Goal: Task Accomplishment & Management: Use online tool/utility

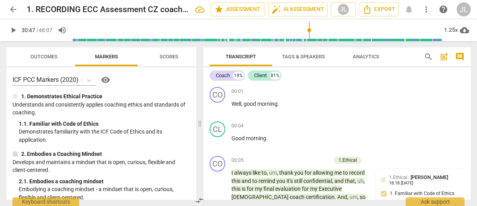
scroll to position [9160, 0]
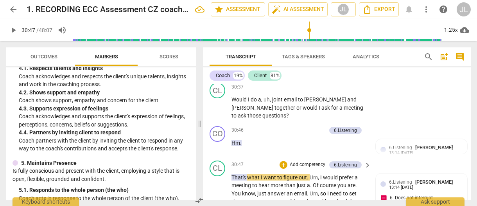
type input "1848"
click at [10, 32] on span "play_arrow" at bounding box center [13, 29] width 9 height 9
click at [13, 33] on span "play_arrow" at bounding box center [13, 29] width 9 height 9
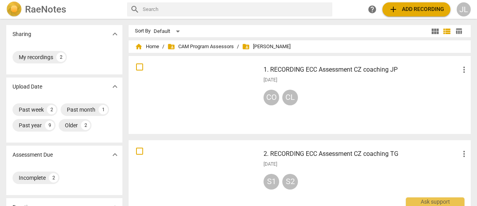
click at [211, 79] on div at bounding box center [194, 95] width 126 height 72
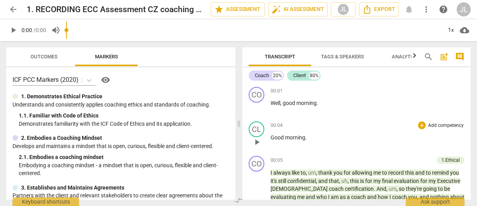
click at [449, 28] on div "1x" at bounding box center [450, 30] width 15 height 13
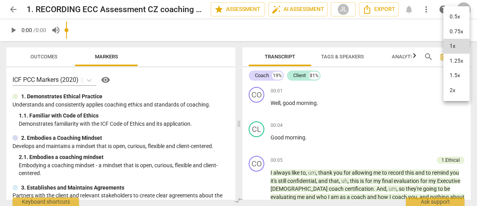
click at [451, 60] on li "1.25x" at bounding box center [456, 61] width 26 height 15
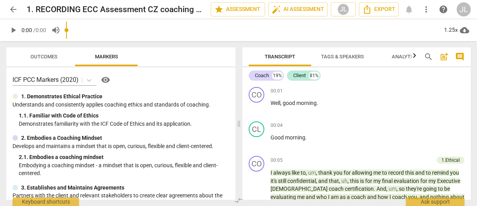
click at [458, 56] on span "comment" at bounding box center [459, 56] width 9 height 9
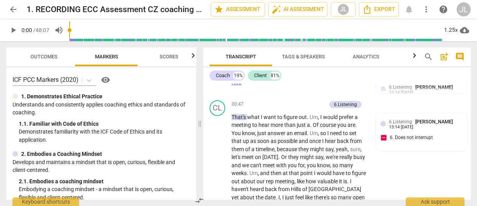
scroll to position [9160, 0]
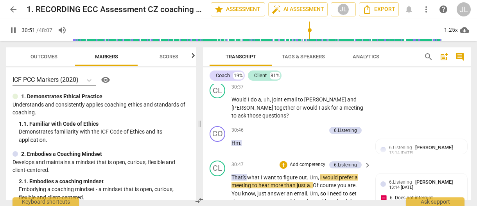
click at [311, 182] on span "." at bounding box center [311, 185] width 3 height 6
type input "1854"
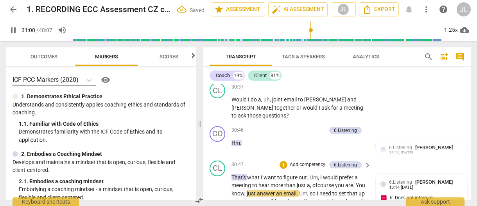
type input "1861"
click at [316, 182] on span "of" at bounding box center [315, 185] width 6 height 6
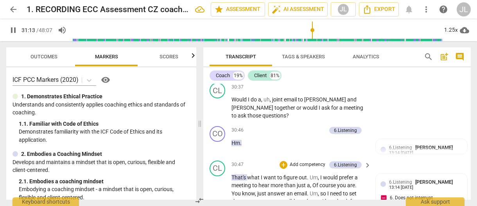
type input "1874"
click at [340, 205] on span "yeah" at bounding box center [342, 209] width 12 height 6
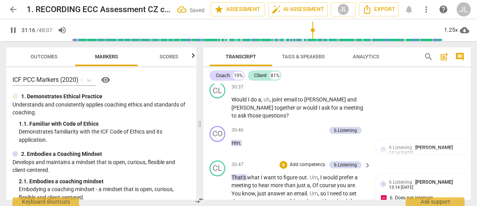
type input "1876"
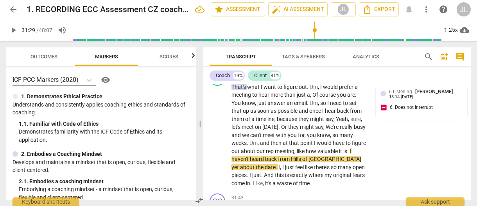
scroll to position [9220, 0]
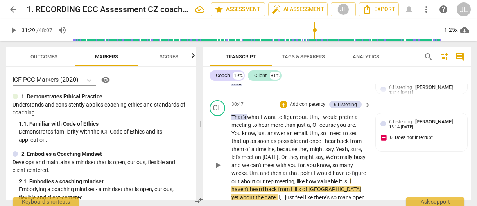
click at [217, 160] on span "play_arrow" at bounding box center [217, 164] width 9 height 9
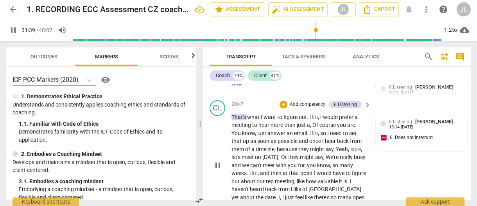
click at [261, 202] on span "." at bounding box center [262, 205] width 3 height 6
type input "1901"
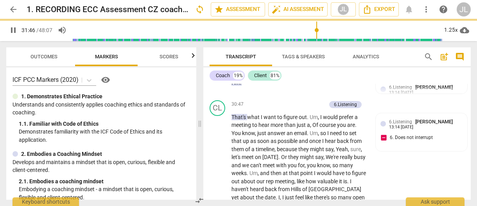
scroll to position [9339, 0]
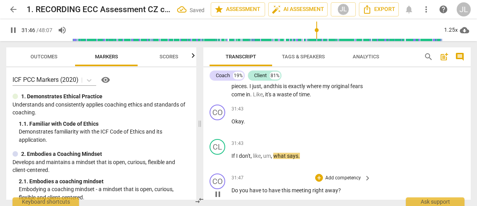
click at [216, 189] on span "pause" at bounding box center [217, 193] width 9 height 9
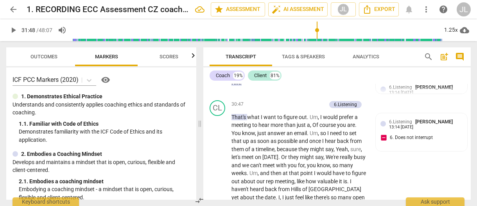
scroll to position [9281, 0]
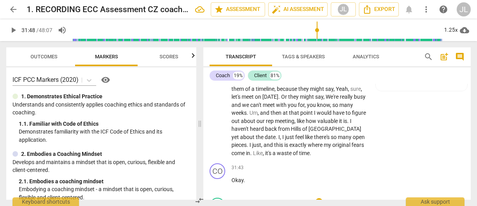
drag, startPoint x: 217, startPoint y: 152, endPoint x: 282, endPoint y: 151, distance: 64.1
type input "1908"
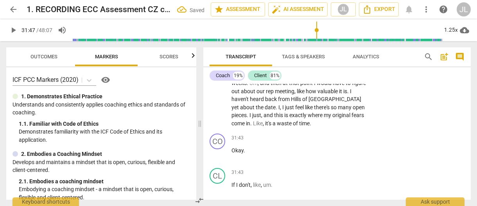
type input "1910"
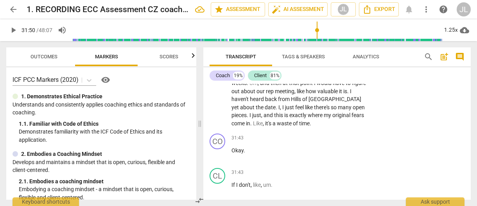
type input "1912"
drag, startPoint x: 249, startPoint y: 160, endPoint x: 229, endPoint y: 151, distance: 21.4
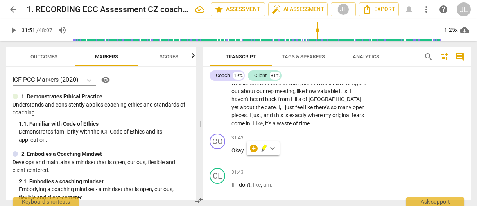
click at [315, 203] on div "+" at bounding box center [319, 207] width 8 height 8
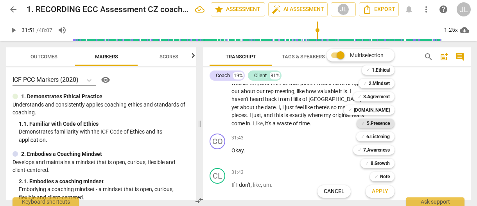
click at [378, 123] on b "5.Presence" at bounding box center [378, 122] width 23 height 9
drag, startPoint x: 195, startPoint y: 72, endPoint x: 192, endPoint y: 88, distance: 16.7
click at [192, 88] on div at bounding box center [238, 103] width 477 height 206
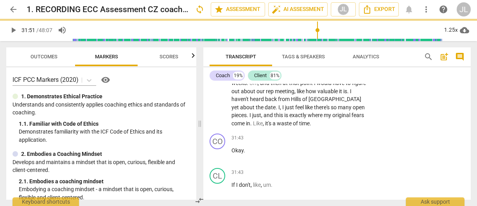
click at [192, 88] on div at bounding box center [238, 103] width 477 height 206
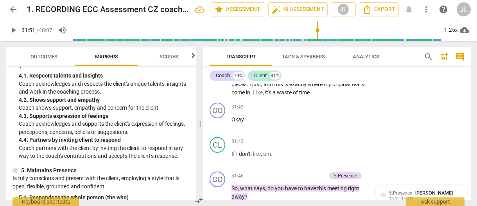
scroll to position [9311, 0]
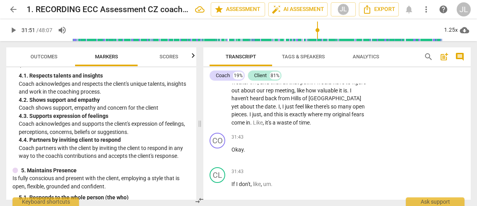
drag, startPoint x: 251, startPoint y: 157, endPoint x: 232, endPoint y: 150, distance: 19.9
click at [251, 145] on div "+" at bounding box center [254, 148] width 8 height 8
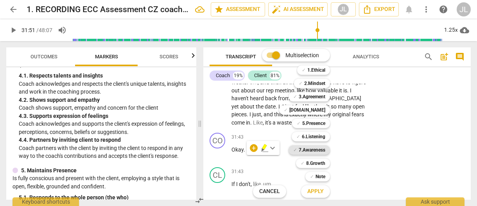
click at [320, 149] on b "7.Awareness" at bounding box center [312, 149] width 27 height 9
click at [313, 192] on span "Apply" at bounding box center [315, 191] width 16 height 8
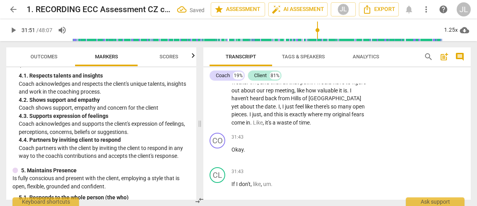
scroll to position [9408, 0]
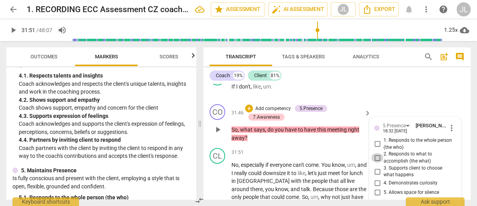
click at [376, 153] on input "2. Responds to what to accomplish (the what)" at bounding box center [377, 157] width 13 height 9
checkbox input "true"
click at [376, 178] on input "4. Demonstrates curiosity" at bounding box center [377, 182] width 13 height 9
checkbox input "true"
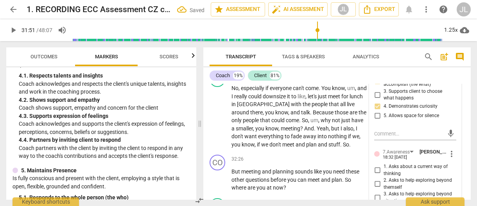
scroll to position [9487, 0]
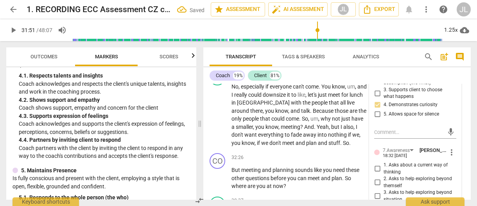
click at [377, 191] on input "3. Asks to help exploring beyond situation" at bounding box center [377, 195] width 13 height 9
checkbox input "true"
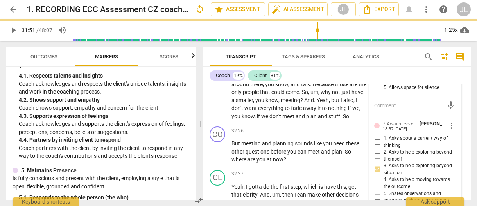
scroll to position [9518, 0]
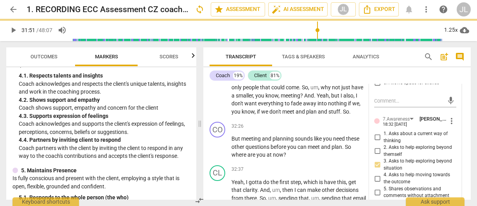
type textarea "Note"
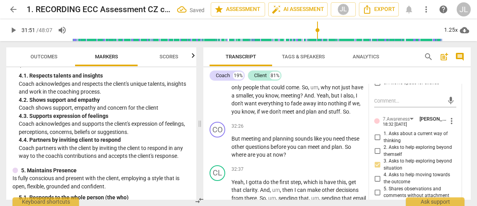
type textarea "Note:"
type textarea "Note: t"
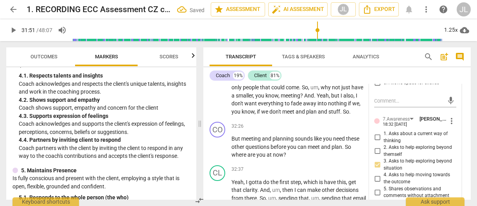
type textarea "Note: t"
type textarea "Note: th"
type textarea "Note: thi"
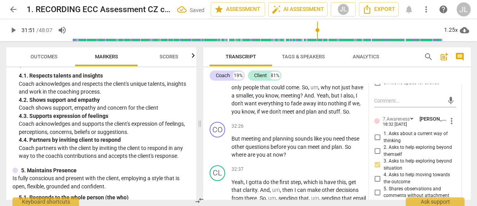
type textarea "Note: this"
type textarea "Note: this i"
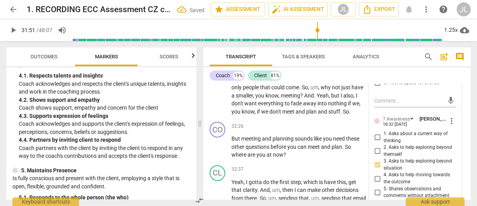
type textarea "Note: this i"
type textarea "Note: this is"
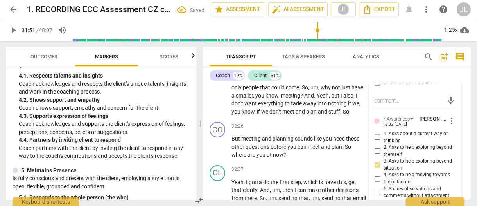
type textarea "Note: this is a"
type textarea "Note: this is a c"
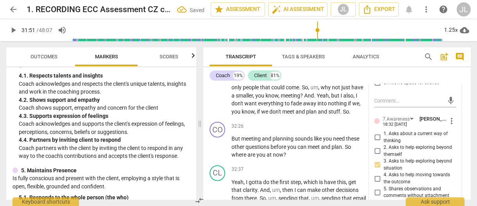
type textarea "Note: this is a c"
type textarea "Note: this is a cl"
type textarea "Note: this is a clo"
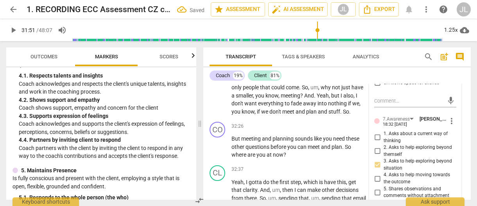
type textarea "Note: this is a clos"
type textarea "Note: this is a close"
type textarea "Note: this is a closed"
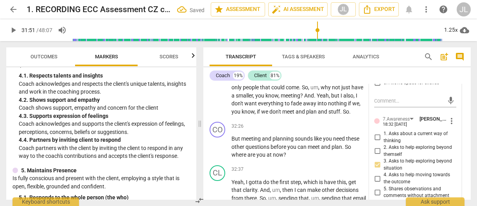
type textarea "Note: this is a closed"
type textarea "Note: this is a closed ("
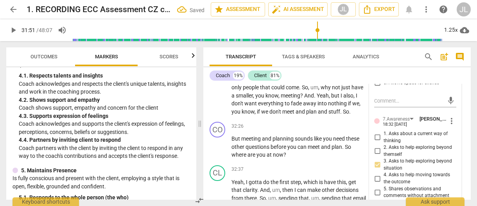
type textarea "Note: this is a closed (y"
type textarea "Note: this is a closed (ye"
type textarea "Note: this is a closed (yes"
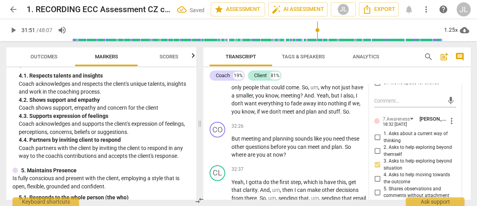
type textarea "Note: this is a closed (yes"
type textarea "Note: this is a closed (yes/"
type textarea "Note: this is a closed (yes/n"
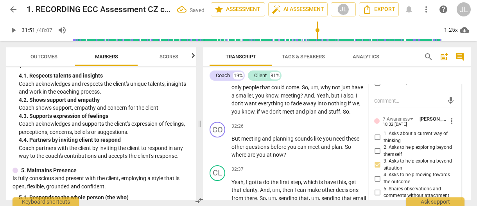
type textarea "Note: this is a closed (yes/no"
type textarea "Note: this is a closed (yes/no)"
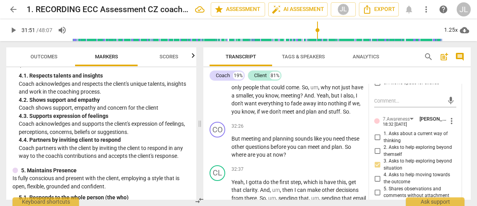
type textarea "Note: this is a closed (yes/no)"
type textarea "Note: this is a closed (yes/no) q"
type textarea "Note: this is a closed (yes/no) qu"
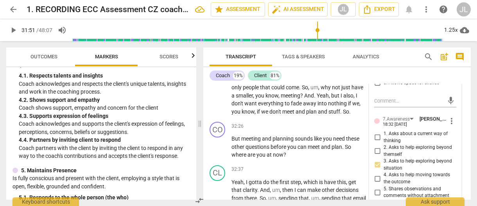
type textarea "Note: this is a closed (yes/no) que"
type textarea "Note: this is a closed (yes/no) ques"
type textarea "Note: this is a closed (yes/no) quest"
type textarea "Note: this is a closed (yes/no) questi"
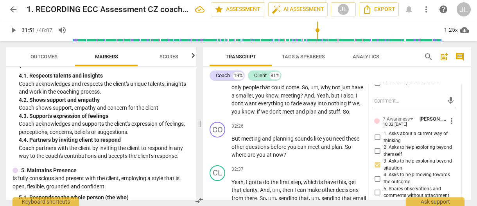
type textarea "Note: this is a closed (yes/no) questio"
type textarea "Note: this is a closed (yes/no) question"
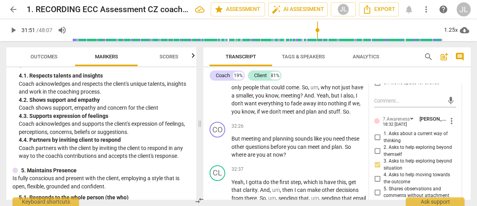
type textarea "Note: this is a closed (yes/no) question."
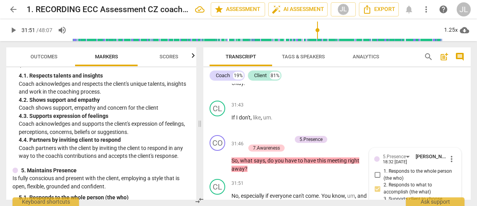
scroll to position [9407, 0]
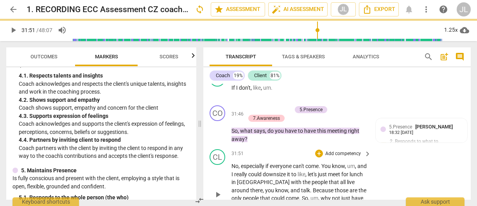
click at [219, 190] on span "play_arrow" at bounding box center [217, 194] width 9 height 9
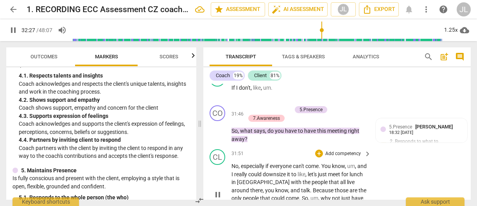
click at [217, 190] on span "pause" at bounding box center [217, 194] width 9 height 9
type input "1949"
click at [314, 203] on span "." at bounding box center [315, 206] width 3 height 6
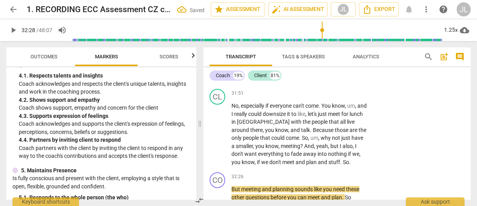
scroll to position [9498, 0]
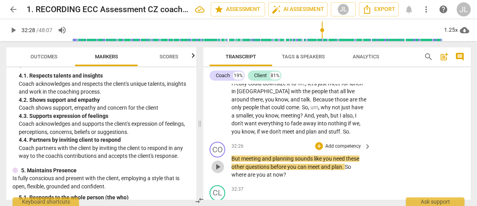
click at [219, 162] on span "play_arrow" at bounding box center [217, 166] width 9 height 9
click at [219, 162] on span "pause" at bounding box center [217, 166] width 9 height 9
click at [234, 155] on span "But" at bounding box center [236, 158] width 10 height 6
click at [219, 162] on span "pause" at bounding box center [217, 166] width 9 height 9
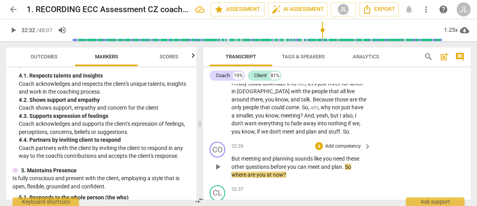
click at [243, 155] on span "meeting" at bounding box center [251, 158] width 21 height 6
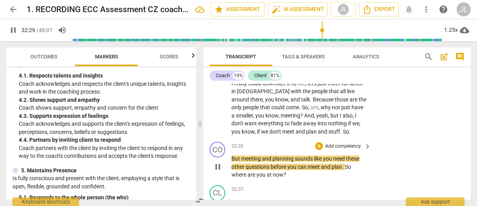
click at [220, 162] on span "pause" at bounding box center [217, 166] width 9 height 9
type input "1951"
click at [333, 155] on span "you" at bounding box center [328, 158] width 10 height 6
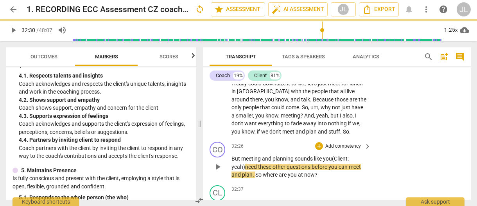
click at [276, 163] on span "other" at bounding box center [280, 166] width 14 height 6
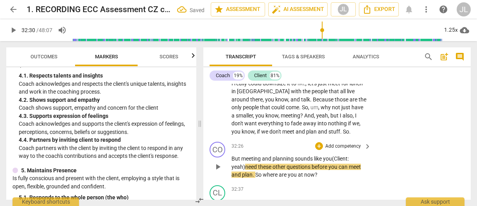
click at [276, 163] on span "other" at bounding box center [280, 166] width 14 height 6
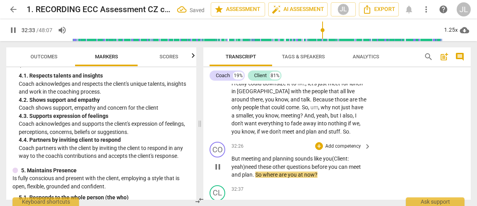
click at [218, 162] on span "pause" at bounding box center [217, 166] width 9 height 9
type input "1954"
click at [245, 171] on span "." at bounding box center [243, 174] width 3 height 6
click at [221, 162] on span "play_arrow" at bounding box center [217, 166] width 9 height 9
drag, startPoint x: 221, startPoint y: 99, endPoint x: 367, endPoint y: 103, distance: 146.7
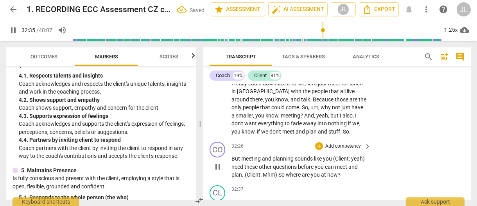
click at [221, 162] on span "pause" at bounding box center [217, 166] width 9 height 9
type input "1956"
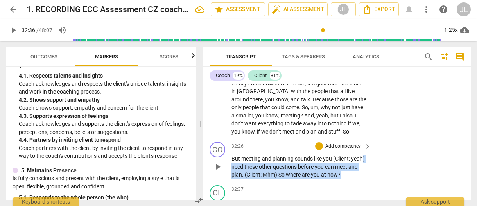
drag, startPoint x: 356, startPoint y: 106, endPoint x: 244, endPoint y: 98, distance: 112.9
click at [244, 154] on p "But meeting and planning sounds like you (Client : yeah) need these other quest…" at bounding box center [299, 166] width 136 height 24
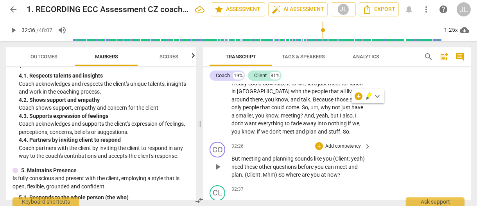
click at [357, 138] on div "CO play_arrow pause 32:26 + Add competency keyboard_arrow_right But meeting and…" at bounding box center [336, 159] width 267 height 43
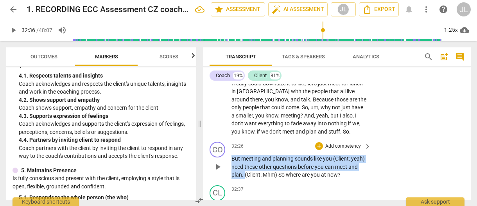
drag, startPoint x: 255, startPoint y: 107, endPoint x: 232, endPoint y: 91, distance: 27.3
click at [232, 154] on p "But meeting and planning sounds like you (Client : yeah) need these other quest…" at bounding box center [299, 166] width 136 height 24
click at [259, 97] on div "+" at bounding box center [262, 96] width 8 height 8
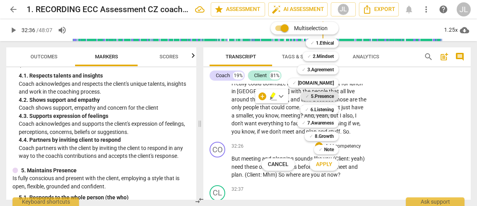
click at [318, 94] on b "5.Presence" at bounding box center [322, 95] width 23 height 9
click at [325, 125] on b "7.Awareness" at bounding box center [320, 122] width 27 height 9
click at [334, 162] on button "Apply" at bounding box center [324, 164] width 29 height 14
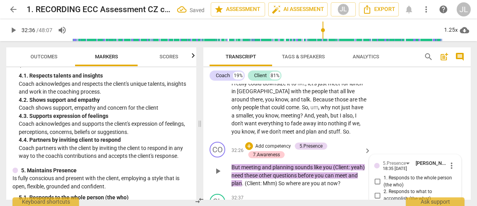
checkbox input "true"
click at [377, 190] on input "2. Responds to what to accomplish (the what)" at bounding box center [377, 194] width 13 height 9
checkbox input "true"
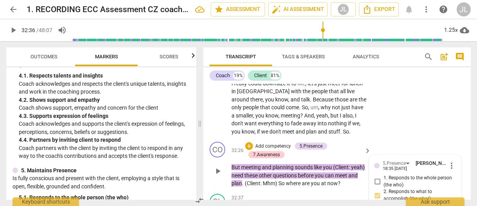
checkbox input "true"
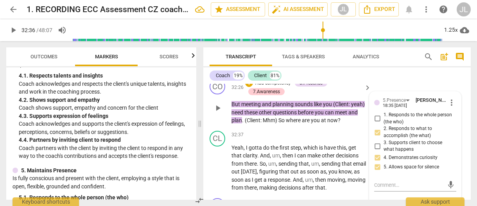
scroll to position [9576, 0]
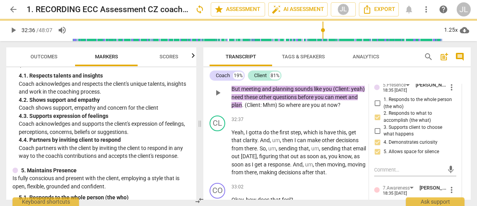
click at [377, 201] on input "1. Asks about a current way of thinking" at bounding box center [377, 205] width 13 height 9
checkbox input "true"
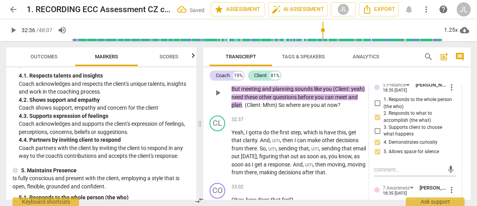
click at [456, 190] on div "5.Presence [PERSON_NAME] 18:35 [DATE] more_vert 1. Responds to the whole person…" at bounding box center [414, 203] width 91 height 254
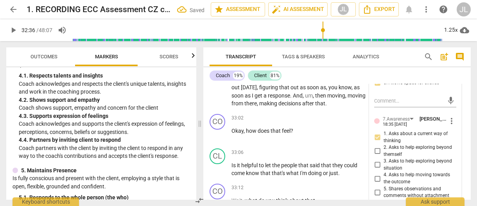
scroll to position [9654, 0]
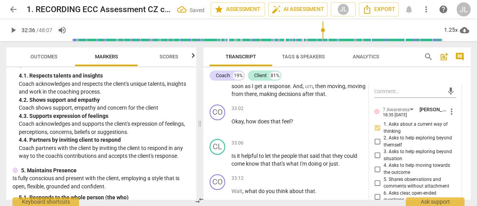
click at [377, 203] on input "7. Uses concise language" at bounding box center [377, 207] width 13 height 9
checkbox input "true"
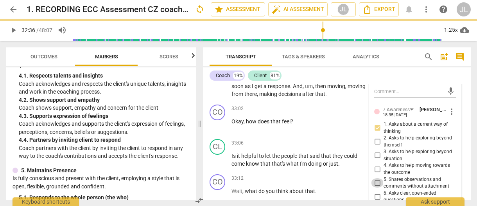
click at [377, 178] on input "5. Shares observations and comments without attachment" at bounding box center [377, 182] width 13 height 9
checkbox input "true"
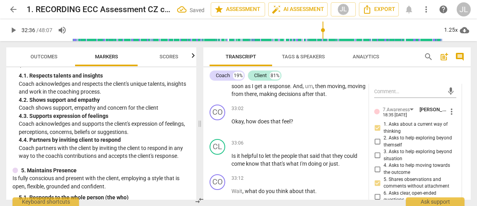
click at [377, 203] on input "7. Uses concise language" at bounding box center [377, 207] width 13 height 9
checkbox input "false"
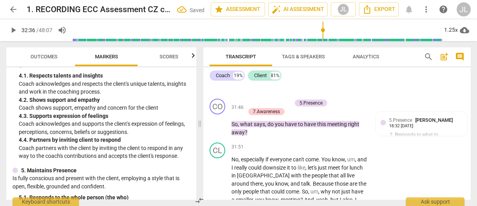
scroll to position [9474, 0]
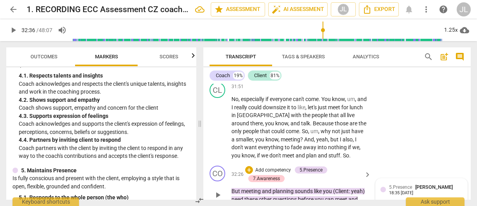
click at [382, 183] on div "5.Presence [PERSON_NAME] 18:35 [DATE] 2. Responds to what to accomplish (the wh…" at bounding box center [421, 209] width 82 height 52
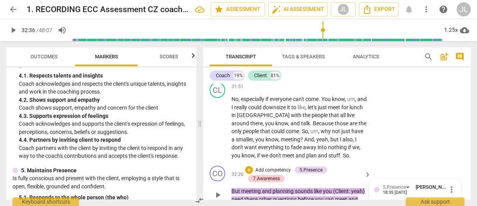
scroll to position [9536, 0]
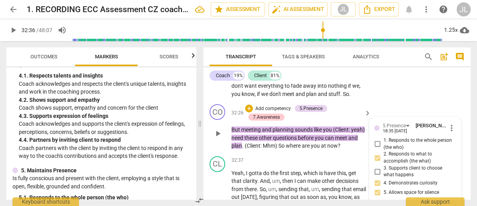
click at [376, 178] on input "4. Demonstrates curiosity" at bounding box center [377, 182] width 13 height 9
checkbox input "false"
click at [375, 188] on input "5. Allows space for silence" at bounding box center [377, 192] width 13 height 9
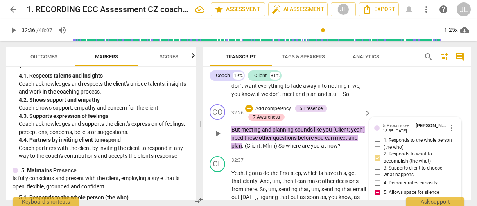
checkbox input "false"
click at [450, 178] on label "4. Demonstrates curiosity" at bounding box center [412, 182] width 82 height 9
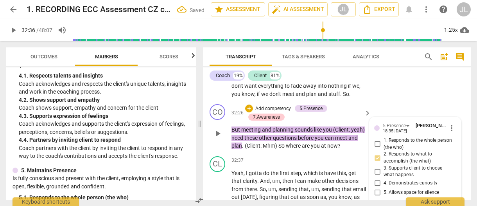
click at [384, 178] on input "4. Demonstrates curiosity" at bounding box center [377, 182] width 13 height 9
checkbox input "true"
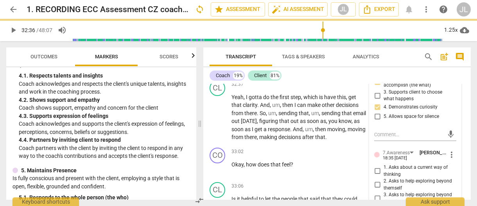
scroll to position [9622, 0]
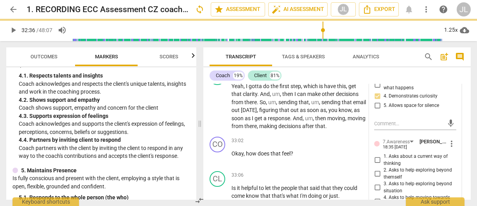
click at [210, 56] on span "Transcript" at bounding box center [241, 57] width 63 height 11
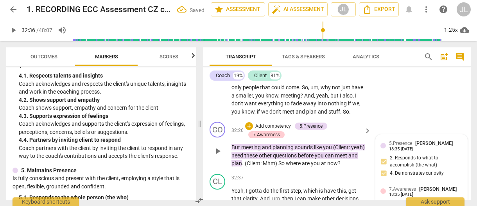
scroll to position [9488, 0]
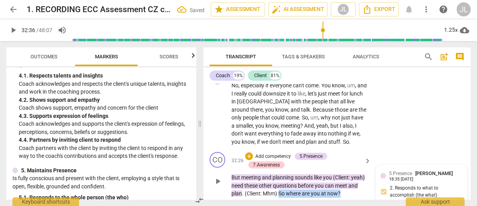
drag, startPoint x: 354, startPoint y: 124, endPoint x: 290, endPoint y: 123, distance: 64.1
click at [290, 173] on p "But meeting and planning sounds like you (Client : yeah) need these other quest…" at bounding box center [299, 185] width 136 height 24
click at [357, 116] on div "+" at bounding box center [359, 115] width 8 height 8
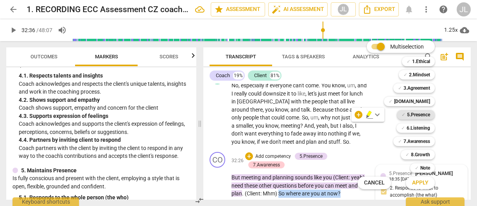
click at [414, 113] on b "5.Presence" at bounding box center [418, 114] width 23 height 9
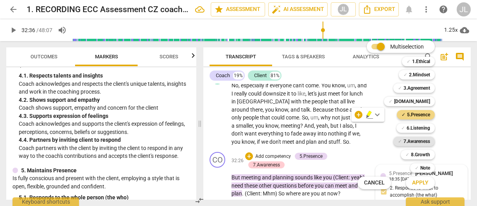
click at [421, 140] on b "7.Awareness" at bounding box center [417, 140] width 27 height 9
click at [428, 185] on span "Apply" at bounding box center [420, 183] width 16 height 8
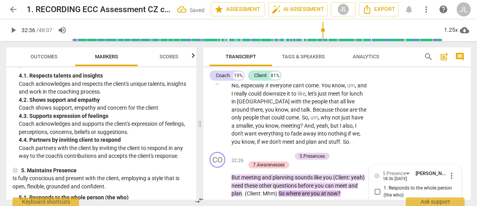
click at [377, 201] on input "2. Responds to what to accomplish (the what)" at bounding box center [377, 205] width 13 height 9
checkbox input "true"
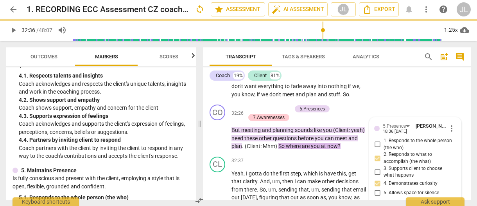
scroll to position [9613, 0]
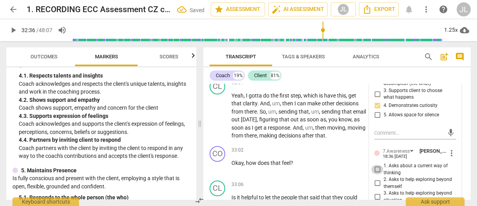
click at [375, 165] on input "1. Asks about a current way of thinking" at bounding box center [377, 169] width 13 height 9
checkbox input "true"
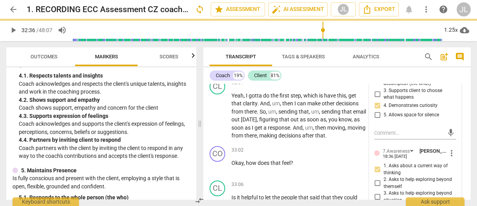
checkbox input "true"
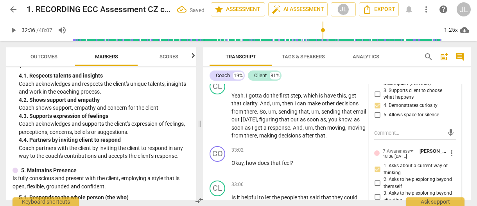
click at [209, 56] on div at bounding box center [206, 55] width 6 height 16
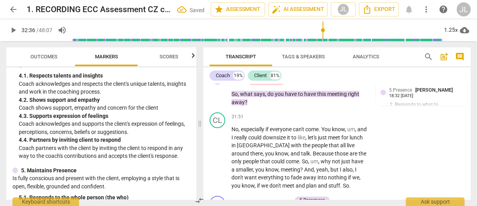
scroll to position [9534, 0]
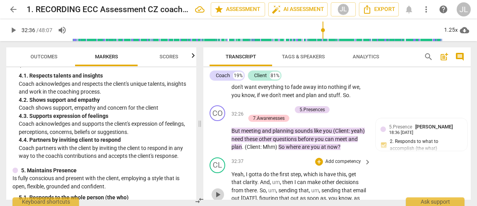
click at [217, 190] on span "play_arrow" at bounding box center [217, 194] width 9 height 9
drag, startPoint x: 216, startPoint y: 177, endPoint x: 296, endPoint y: 165, distance: 81.1
type input "1985"
drag, startPoint x: 296, startPoint y: 173, endPoint x: 231, endPoint y: 177, distance: 65.4
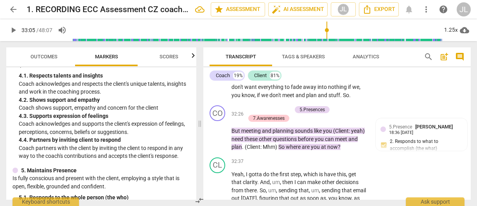
click at [300, 163] on div "+" at bounding box center [300, 163] width 8 height 8
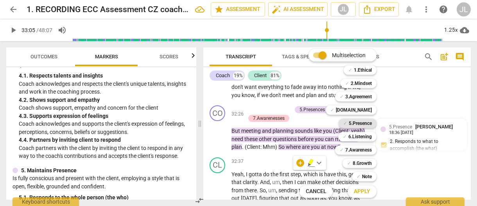
click at [369, 120] on b "5.Presence" at bounding box center [360, 122] width 23 height 9
click at [364, 135] on b "6.Listening" at bounding box center [359, 136] width 23 height 9
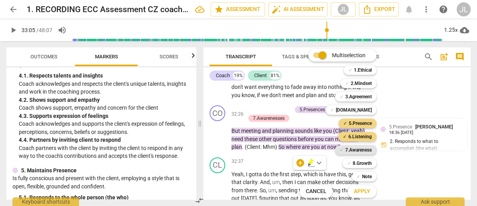
click at [364, 148] on b "7.Awareness" at bounding box center [358, 149] width 27 height 9
click at [366, 193] on span "Apply" at bounding box center [362, 191] width 16 height 8
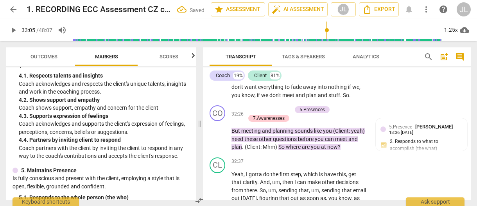
scroll to position [9654, 0]
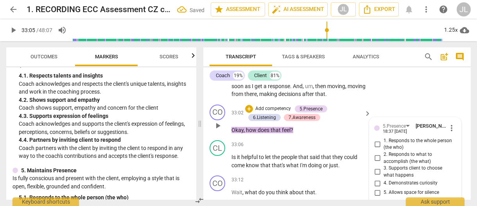
click at [378, 153] on input "2. Responds to what to accomplish (the what)" at bounding box center [377, 157] width 13 height 9
checkbox input "true"
click at [377, 178] on input "4. Demonstrates curiosity" at bounding box center [377, 182] width 13 height 9
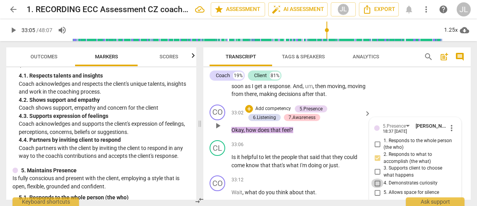
click at [377, 178] on input "4. Demonstrates curiosity" at bounding box center [377, 182] width 13 height 9
checkbox input "true"
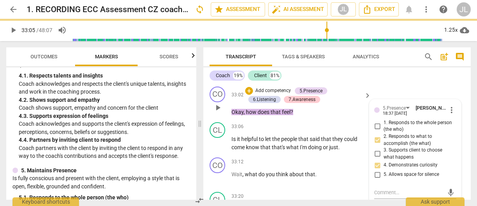
scroll to position [9717, 0]
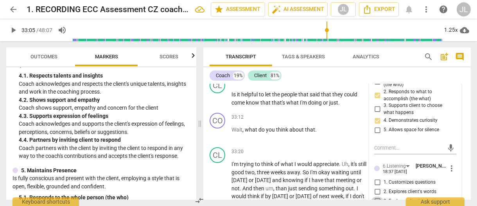
click at [377, 196] on input "3. Explores client's emotions" at bounding box center [377, 200] width 13 height 9
checkbox input "true"
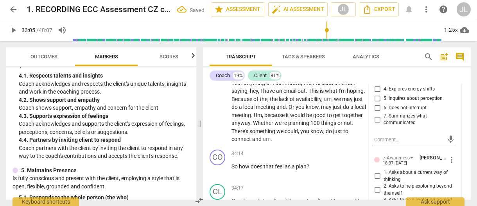
scroll to position [9842, 0]
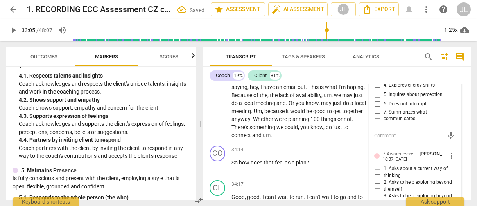
click at [377, 195] on input "3. Asks to help exploring beyond situation" at bounding box center [377, 199] width 13 height 9
checkbox input "true"
click at [376, 181] on input "2. Asks to help exploring beyond themself" at bounding box center [377, 185] width 13 height 9
checkbox input "true"
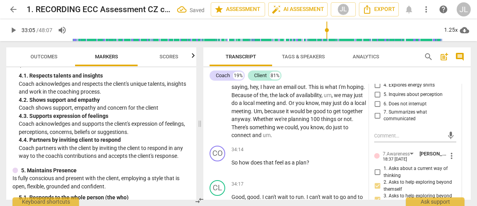
checkbox input "true"
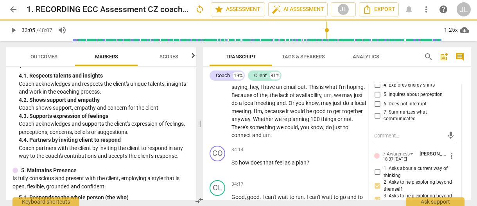
checkbox input "true"
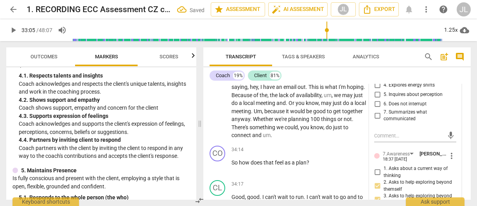
click at [212, 55] on span "Transcript" at bounding box center [241, 57] width 63 height 11
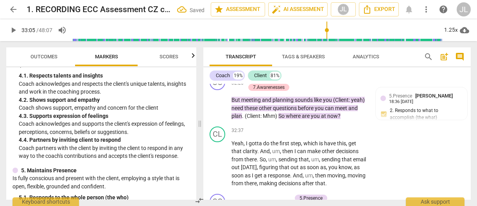
scroll to position [9595, 0]
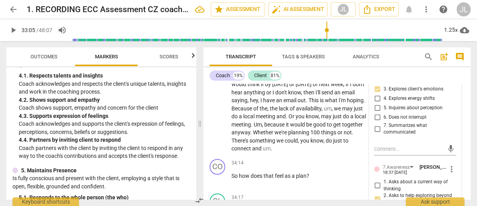
scroll to position [9834, 0]
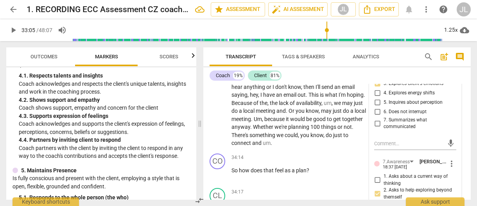
click at [377, 189] on input "2. Asks to help exploring beyond themself" at bounding box center [377, 193] width 13 height 9
checkbox input "false"
click at [377, 203] on input "3. Asks to help exploring beyond situation" at bounding box center [377, 207] width 13 height 9
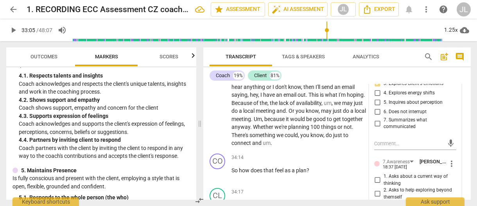
checkbox input "false"
click at [210, 55] on span "Transcript" at bounding box center [241, 57] width 63 height 11
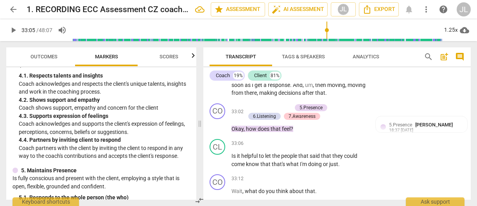
scroll to position [9595, 0]
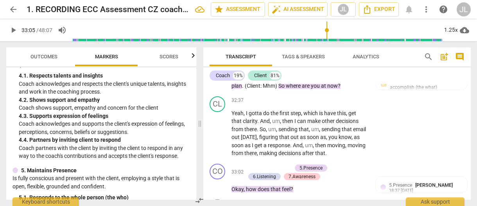
type input "1996"
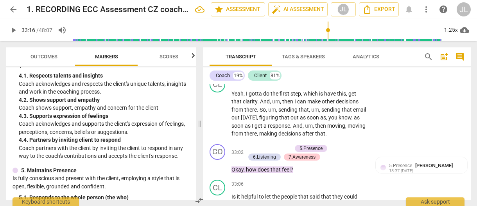
scroll to position [9615, 0]
drag, startPoint x: 304, startPoint y: 183, endPoint x: 300, endPoint y: 161, distance: 23.1
drag, startPoint x: 305, startPoint y: 162, endPoint x: 231, endPoint y: 160, distance: 73.5
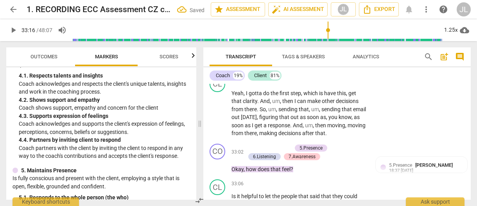
click at [310, 152] on div "+" at bounding box center [311, 153] width 8 height 8
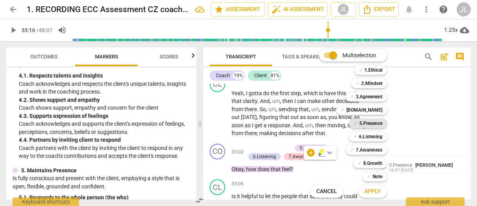
click at [378, 123] on b "5.Presence" at bounding box center [370, 122] width 23 height 9
click at [375, 149] on b "7.Awareness" at bounding box center [369, 149] width 27 height 9
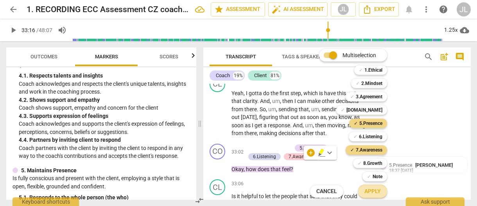
click at [378, 191] on span "Apply" at bounding box center [372, 191] width 16 height 8
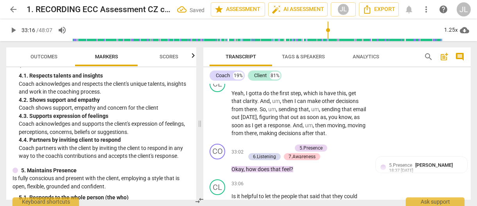
scroll to position [9726, 0]
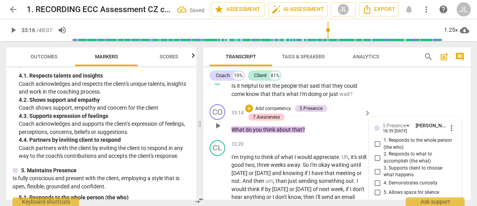
click at [378, 178] on input "4. Demonstrates curiosity" at bounding box center [377, 182] width 13 height 9
checkbox input "true"
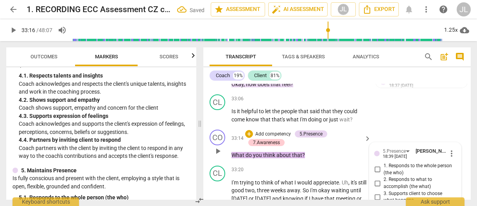
scroll to position [9694, 0]
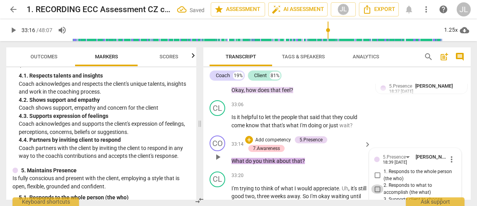
click at [375, 184] on input "2. Responds to what to accomplish (the what)" at bounding box center [377, 188] width 13 height 9
checkbox input "true"
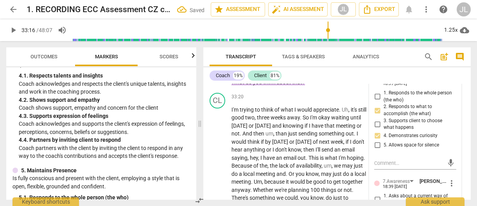
scroll to position [9788, 0]
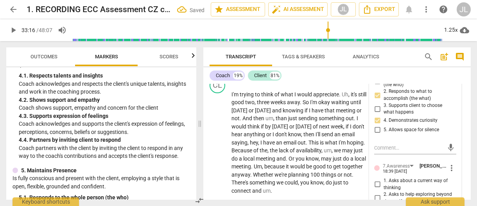
click at [377, 179] on input "1. Asks about a current way of thinking" at bounding box center [377, 183] width 13 height 9
checkbox input "true"
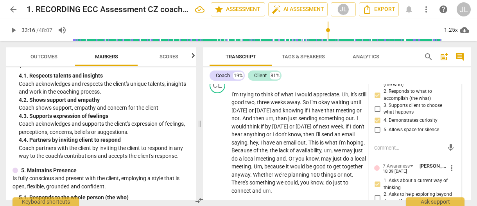
checkbox input "true"
click at [214, 57] on span "Transcript" at bounding box center [241, 57] width 63 height 11
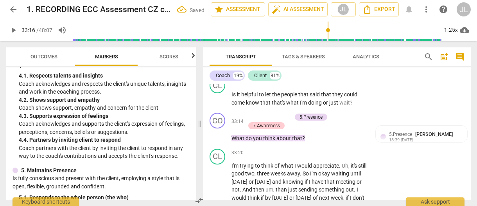
scroll to position [9747, 0]
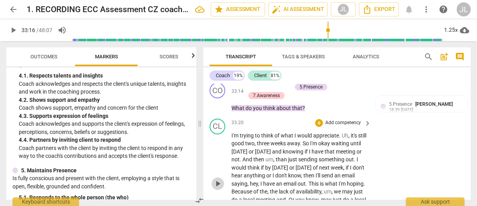
click at [218, 179] on span "play_arrow" at bounding box center [217, 183] width 9 height 9
drag, startPoint x: 218, startPoint y: 120, endPoint x: 228, endPoint y: 129, distance: 13.6
click at [218, 179] on span "pause" at bounding box center [217, 183] width 9 height 9
type input "2045"
click at [286, 196] on span "." at bounding box center [287, 199] width 3 height 6
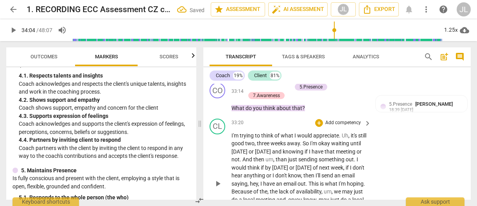
click at [242, 156] on span "." at bounding box center [241, 159] width 3 height 6
click at [258, 180] on span "hey" at bounding box center [254, 183] width 8 height 6
click at [215, 179] on span "play_arrow" at bounding box center [217, 183] width 9 height 9
click at [353, 145] on p "I'm trying to think of what I would appreciate . Uh , it's still good two , thr…" at bounding box center [299, 183] width 136 height 104
type input "2051"
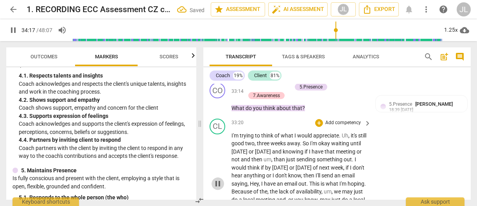
click at [218, 179] on span "pause" at bounding box center [217, 183] width 9 height 9
type input "2058"
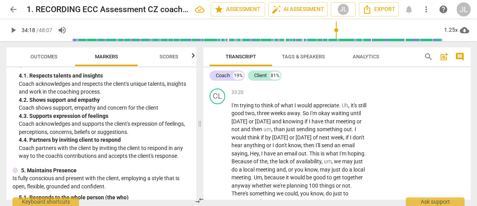
scroll to position [9837, 0]
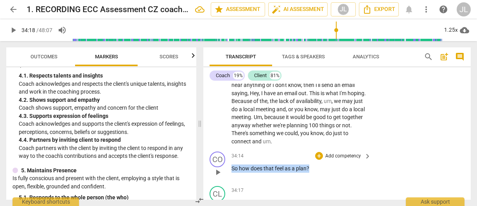
drag, startPoint x: 312, startPoint y: 108, endPoint x: 232, endPoint y: 110, distance: 80.2
click at [232, 164] on p "So how does that feel as a plan ?" at bounding box center [299, 168] width 136 height 8
click at [316, 99] on div "+" at bounding box center [317, 97] width 8 height 8
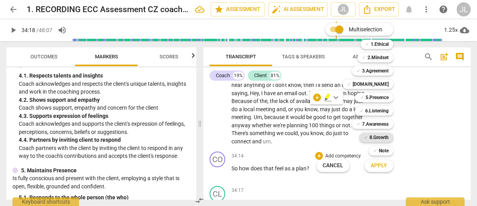
click at [375, 135] on b "8.Growth" at bounding box center [378, 137] width 19 height 9
click at [377, 125] on b "7.Awareness" at bounding box center [375, 123] width 27 height 9
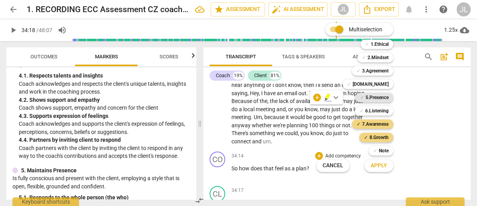
click at [380, 100] on b "5.Presence" at bounding box center [377, 97] width 23 height 9
click at [381, 109] on b "6.Listening" at bounding box center [376, 110] width 23 height 9
click at [385, 162] on span "Apply" at bounding box center [379, 165] width 16 height 8
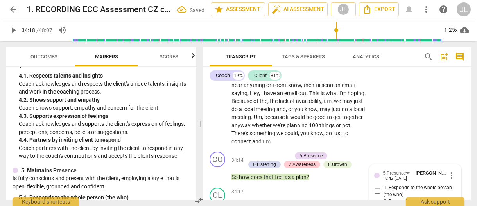
scroll to position [9838, 0]
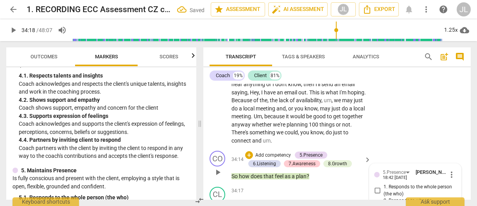
click at [376, 199] on input "2. Responds to what to accomplish (the what)" at bounding box center [377, 203] width 13 height 9
checkbox input "true"
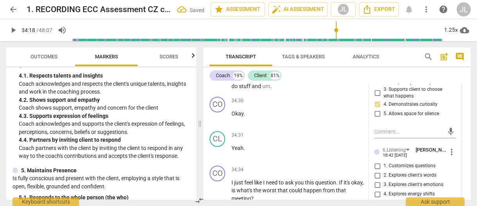
scroll to position [9979, 0]
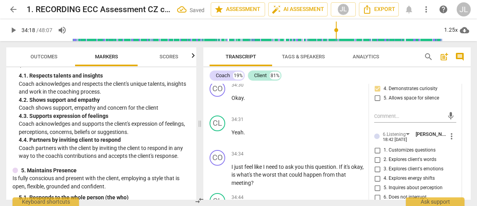
click at [378, 164] on input "3. Explores client's emotions" at bounding box center [377, 168] width 13 height 9
checkbox input "true"
click at [452, 202] on div "7. Summarizes what communicated" at bounding box center [415, 209] width 82 height 14
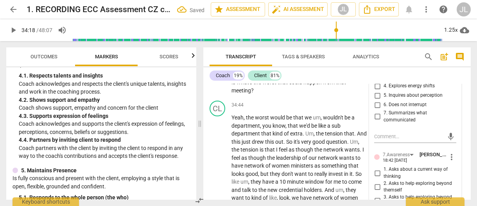
scroll to position [10088, 0]
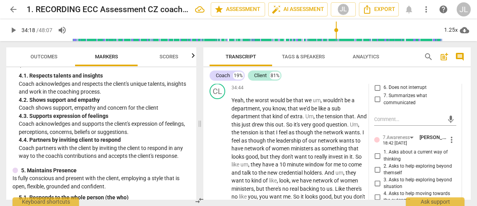
click at [377, 192] on input "4. Asks to help moving towards the outcome" at bounding box center [377, 196] width 13 height 9
checkbox input "true"
click at [375, 151] on input "1. Asks about a current way of thinking" at bounding box center [377, 155] width 13 height 9
checkbox input "true"
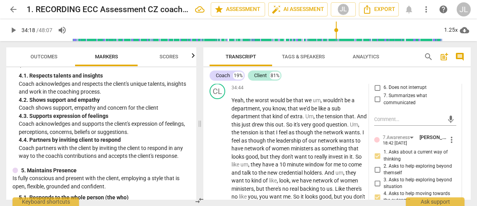
checkbox input "true"
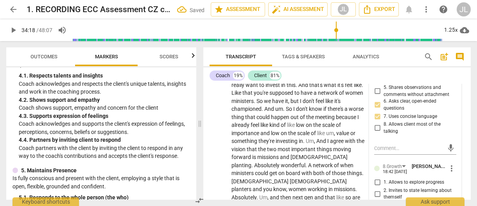
scroll to position [10214, 0]
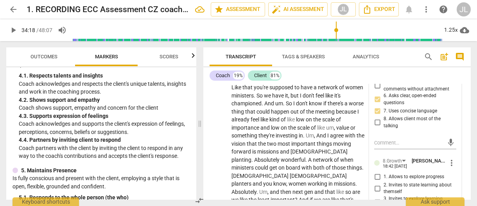
checkbox input "false"
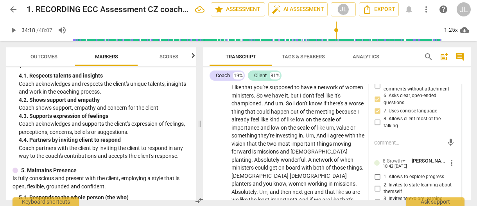
checkbox input "true"
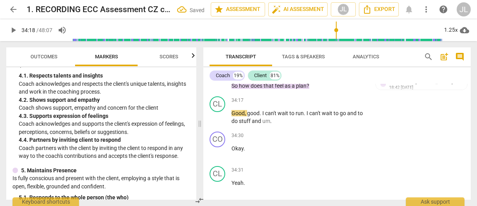
scroll to position [9808, 0]
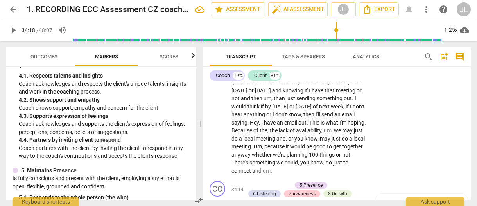
drag, startPoint x: 217, startPoint y: 176, endPoint x: 373, endPoint y: 152, distance: 157.0
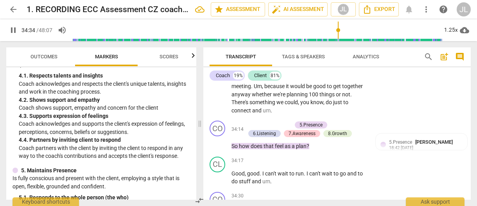
scroll to position [9998, 0]
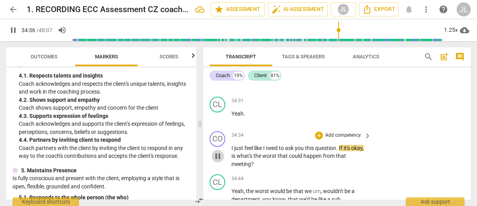
click at [222, 151] on span "pause" at bounding box center [217, 155] width 9 height 9
type input "2077"
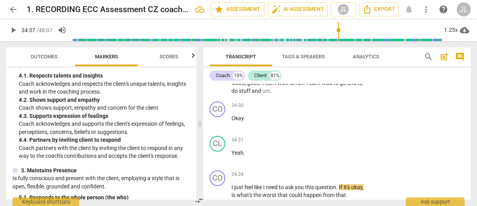
scroll to position [9898, 0]
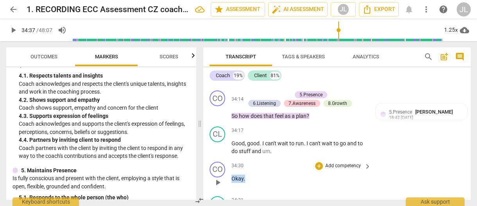
drag, startPoint x: 247, startPoint y: 119, endPoint x: 232, endPoint y: 119, distance: 14.9
click at [232, 174] on p "Okay ." at bounding box center [299, 178] width 136 height 8
click at [266, 158] on div "CO play_arrow pause 34:30 + Add competency keyboard_arrow_right Okay ." at bounding box center [336, 175] width 267 height 34
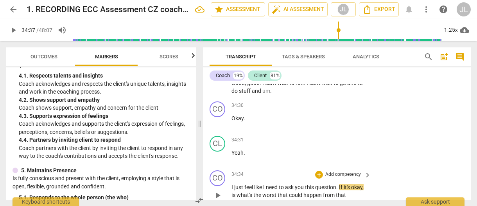
click at [339, 184] on span "." at bounding box center [337, 187] width 3 height 6
click at [360, 184] on span "," at bounding box center [361, 187] width 2 height 6
click at [218, 190] on span "play_arrow" at bounding box center [217, 194] width 9 height 9
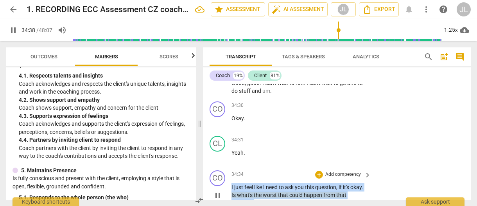
drag, startPoint x: 257, startPoint y: 142, endPoint x: 231, endPoint y: 127, distance: 30.0
click at [231, 183] on p "I just feel like I need to ask you this question , if it's okay . Is what's the…" at bounding box center [299, 195] width 136 height 24
click at [218, 190] on span "pause" at bounding box center [217, 194] width 9 height 9
type input "2080"
click at [317, 170] on div "+" at bounding box center [319, 174] width 8 height 8
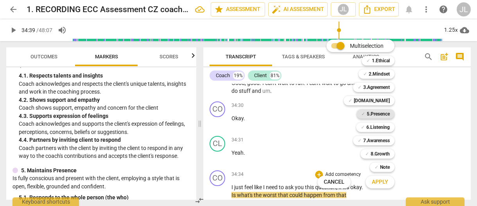
click at [379, 113] on b "5.Presence" at bounding box center [378, 113] width 23 height 9
click at [381, 142] on b "7.Awareness" at bounding box center [376, 140] width 27 height 9
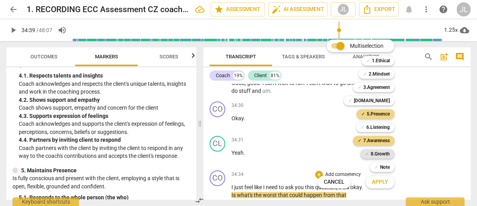
click at [382, 151] on b "8.Growth" at bounding box center [380, 153] width 19 height 9
click at [387, 179] on span "Apply" at bounding box center [380, 182] width 16 height 8
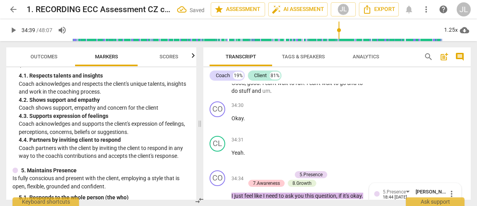
scroll to position [10032, 0]
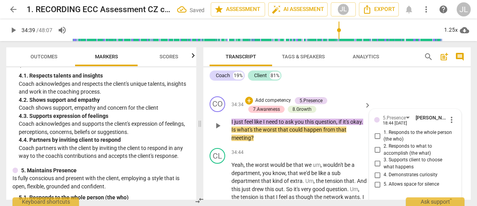
click at [378, 145] on input "2. Responds to what to accomplish (the what)" at bounding box center [377, 149] width 13 height 9
checkbox input "true"
click at [377, 170] on input "4. Demonstrates curiosity" at bounding box center [377, 174] width 13 height 9
checkbox input "true"
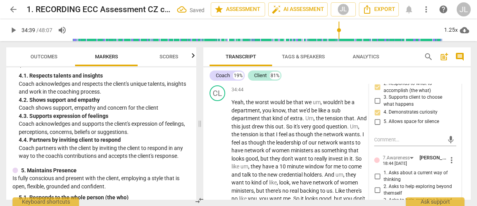
scroll to position [10111, 0]
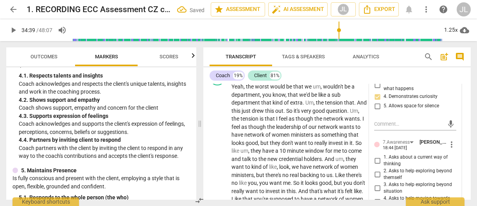
click at [378, 183] on input "3. Asks to help exploring beyond situation" at bounding box center [377, 187] width 13 height 9
checkbox input "true"
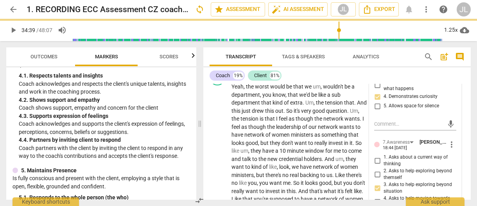
click at [377, 197] on input "4. Asks to help moving towards the outcome" at bounding box center [377, 201] width 13 height 9
checkbox input "true"
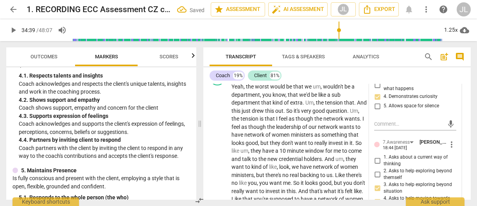
checkbox input "true"
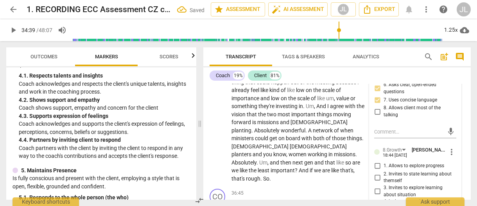
scroll to position [10267, 0]
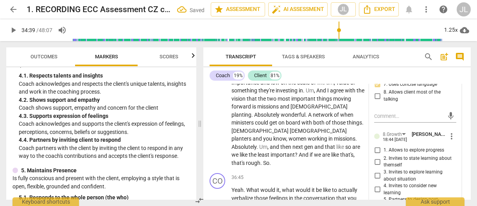
checkbox input "true"
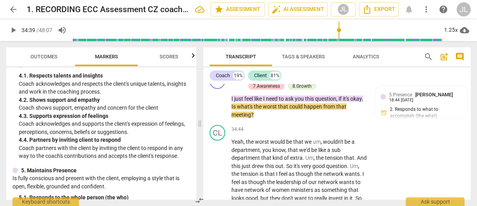
scroll to position [9965, 0]
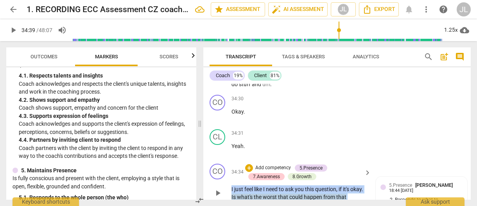
drag, startPoint x: 257, startPoint y: 143, endPoint x: 231, endPoint y: 126, distance: 31.3
click at [231, 160] on div "CO play_arrow pause 34:34 + Add competency 5.Presence 7.Awareness 8.Growth keyb…" at bounding box center [336, 186] width 267 height 52
click at [260, 133] on div "+" at bounding box center [261, 134] width 8 height 8
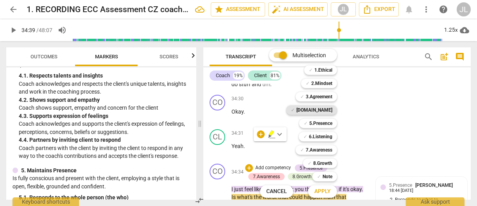
click at [330, 109] on b "[DOMAIN_NAME]" at bounding box center [314, 109] width 36 height 9
click at [326, 190] on span "Apply" at bounding box center [322, 191] width 16 height 8
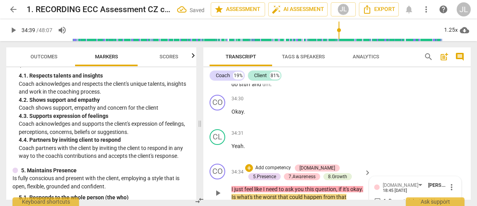
checkbox input "true"
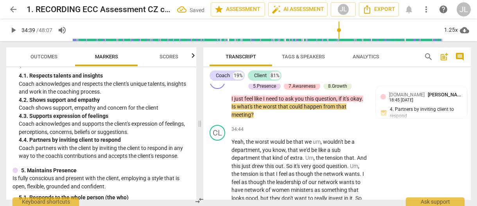
scroll to position [9995, 0]
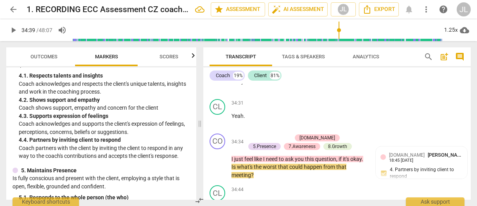
click at [13, 31] on span "play_arrow" at bounding box center [13, 29] width 9 height 9
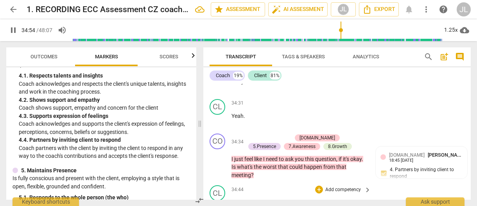
drag, startPoint x: 12, startPoint y: 30, endPoint x: 44, endPoint y: 39, distance: 32.9
click at [12, 30] on span "pause" at bounding box center [13, 29] width 9 height 9
click at [13, 31] on span "play_arrow" at bounding box center [13, 29] width 9 height 9
click at [13, 31] on span "pause" at bounding box center [13, 29] width 9 height 9
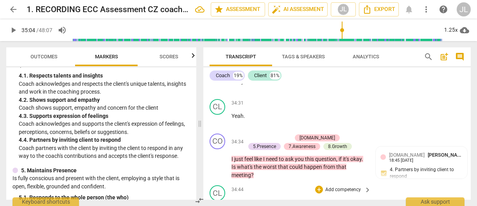
type input "2105"
click at [13, 32] on span "play_arrow" at bounding box center [13, 29] width 9 height 9
click at [13, 32] on span "pause" at bounding box center [13, 29] width 9 height 9
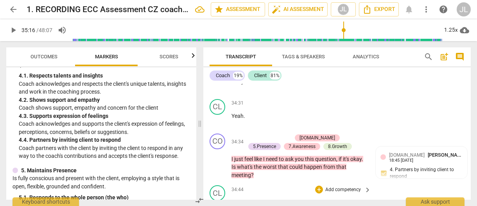
type input "2116"
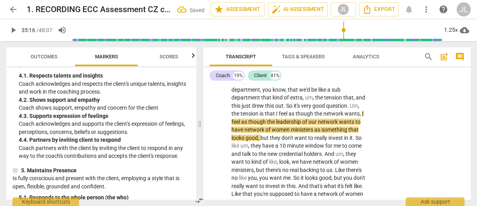
scroll to position [10056, 0]
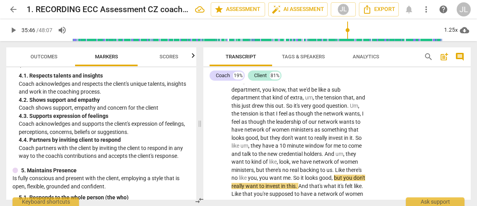
scroll to position [10146, 0]
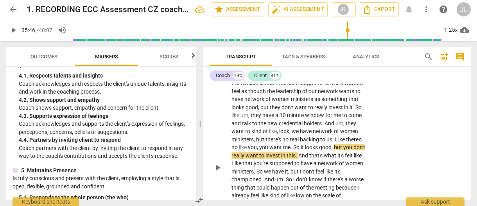
click at [219, 163] on span "play_arrow" at bounding box center [217, 167] width 9 height 9
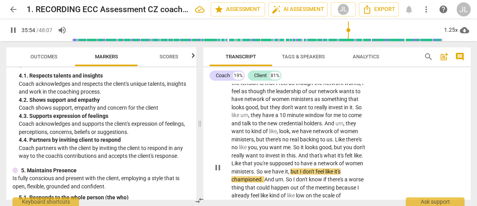
click at [220, 163] on span "pause" at bounding box center [217, 167] width 9 height 9
type input "2155"
click at [256, 168] on span "." at bounding box center [255, 171] width 3 height 6
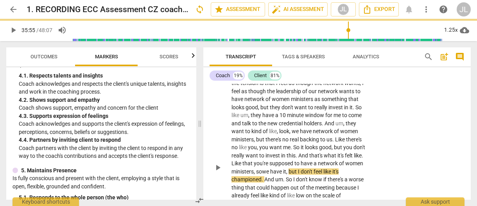
click at [289, 168] on span "," at bounding box center [287, 171] width 2 height 6
click at [217, 163] on span "play_arrow" at bounding box center [217, 167] width 9 height 9
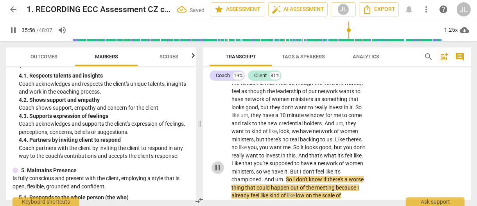
click at [217, 163] on span "pause" at bounding box center [217, 167] width 9 height 9
type input "2157"
click at [285, 176] on span "." at bounding box center [284, 179] width 3 height 6
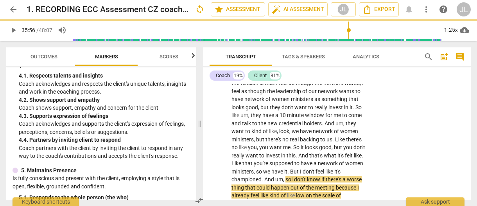
click at [274, 176] on span "And" at bounding box center [269, 179] width 11 height 6
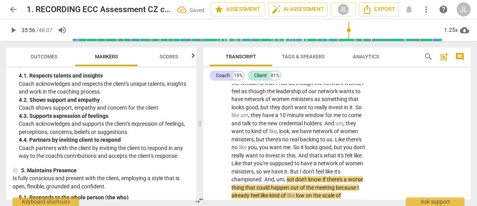
drag, startPoint x: 218, startPoint y: 103, endPoint x: 218, endPoint y: 109, distance: 5.9
click at [218, 163] on span "play_arrow" at bounding box center [217, 167] width 9 height 9
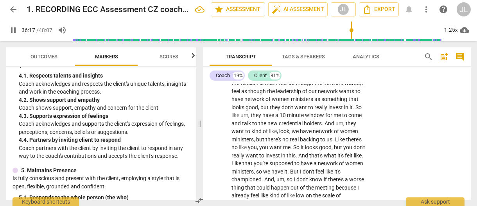
click at [218, 163] on span "pause" at bounding box center [217, 167] width 9 height 9
type input "2178"
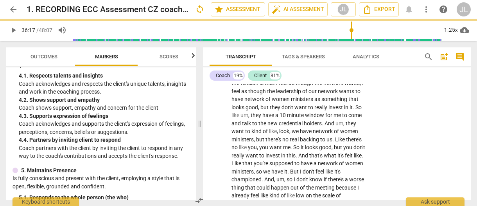
click at [217, 163] on span "play_arrow" at bounding box center [217, 167] width 9 height 9
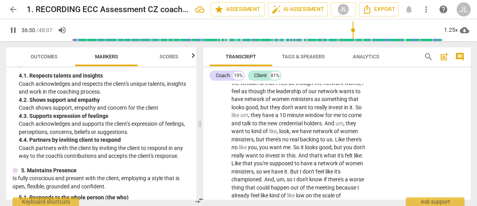
click at [217, 163] on span "pause" at bounding box center [217, 167] width 9 height 9
type input "2191"
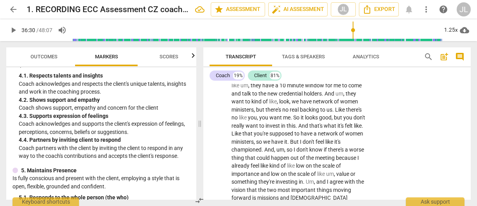
scroll to position [10206, 0]
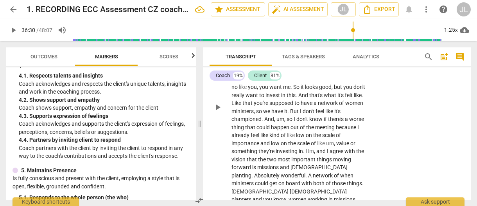
click at [358, 132] on p "Yeah , the worst would be that we um , wouldn't be a department , you know , th…" at bounding box center [299, 107] width 136 height 240
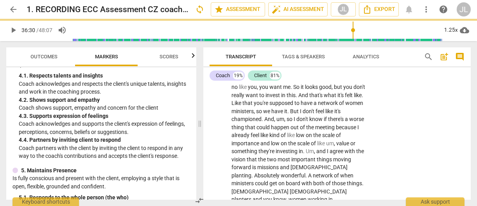
click at [14, 29] on span "play_arrow" at bounding box center [13, 29] width 9 height 9
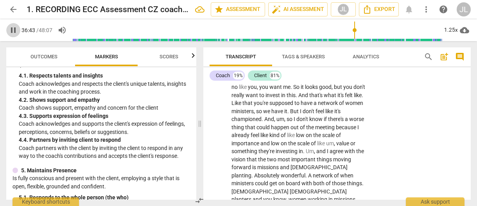
click at [14, 29] on span "pause" at bounding box center [13, 29] width 9 height 9
type input "2204"
